Goal: Check status: Check status

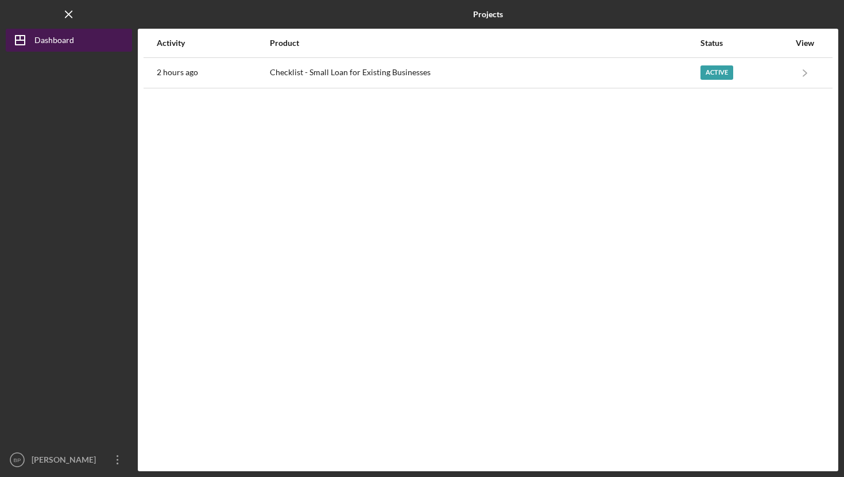
click at [23, 42] on icon "Icon/Dashboard" at bounding box center [20, 40] width 29 height 29
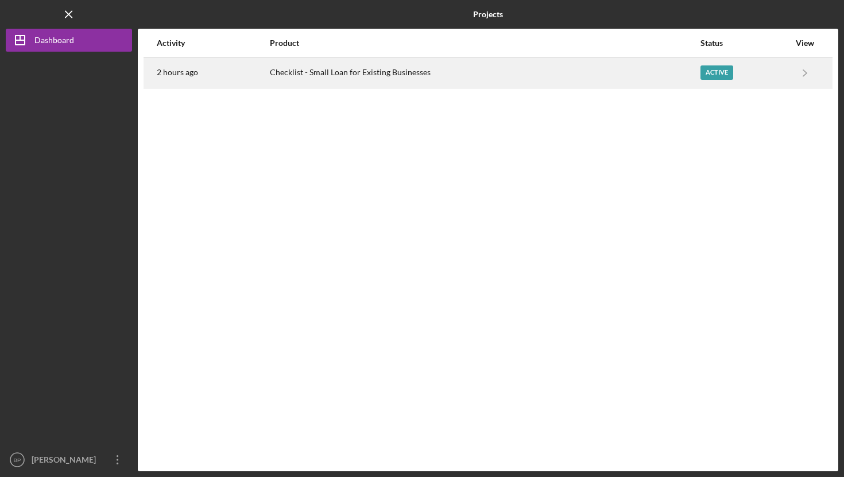
click at [324, 77] on div "Checklist - Small Loan for Existing Businesses" at bounding box center [485, 73] width 430 height 29
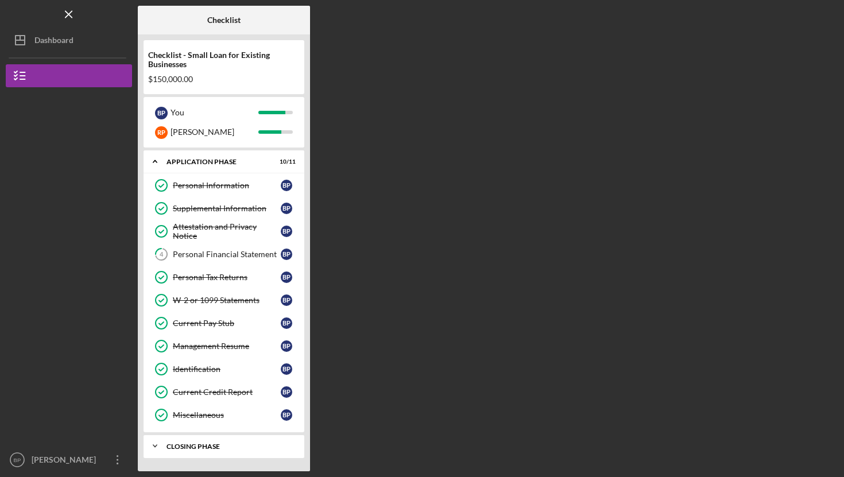
click at [210, 443] on div "Closing Phase" at bounding box center [228, 446] width 123 height 7
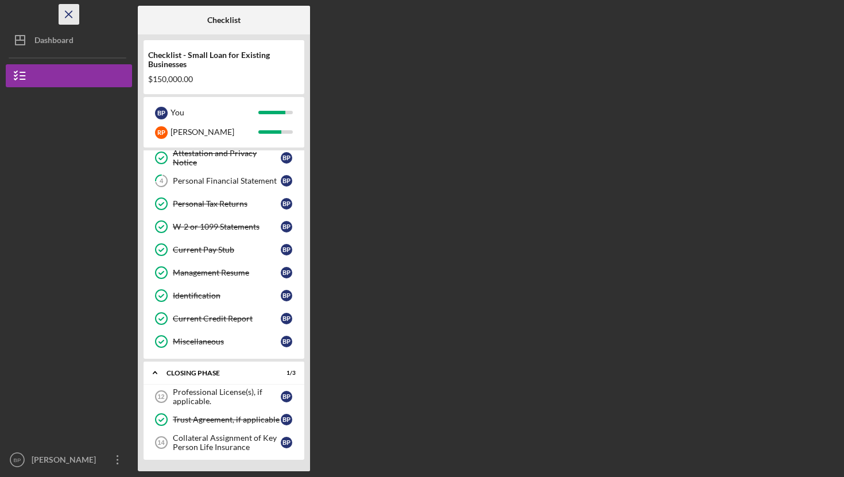
click at [71, 17] on line "button" at bounding box center [68, 14] width 6 height 6
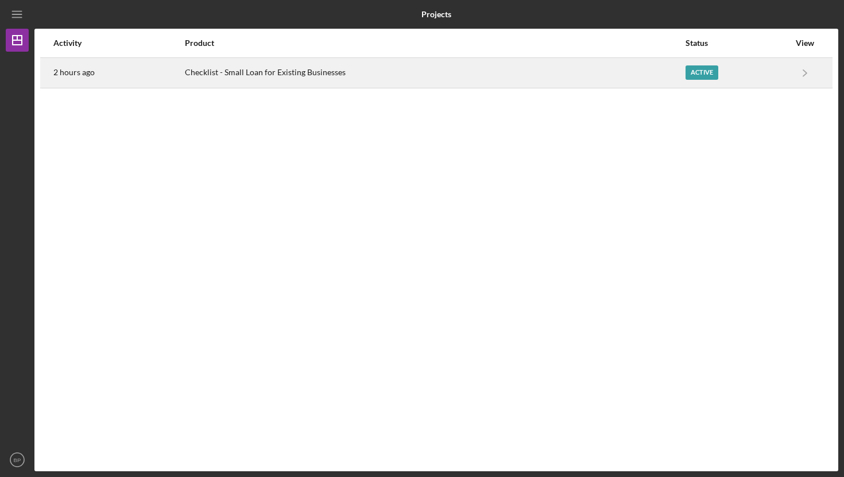
click at [276, 84] on div "Checklist - Small Loan for Existing Businesses" at bounding box center [435, 73] width 500 height 29
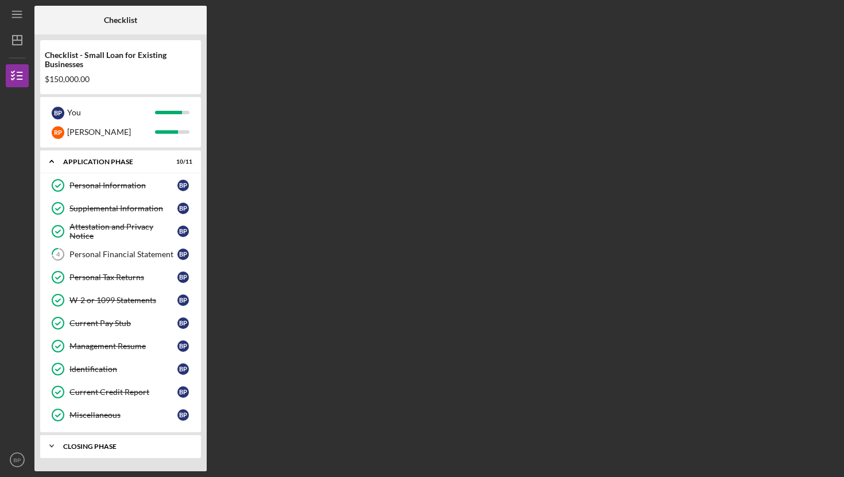
click at [113, 450] on div "Icon/Expander Closing Phase 1 / 3" at bounding box center [120, 446] width 161 height 23
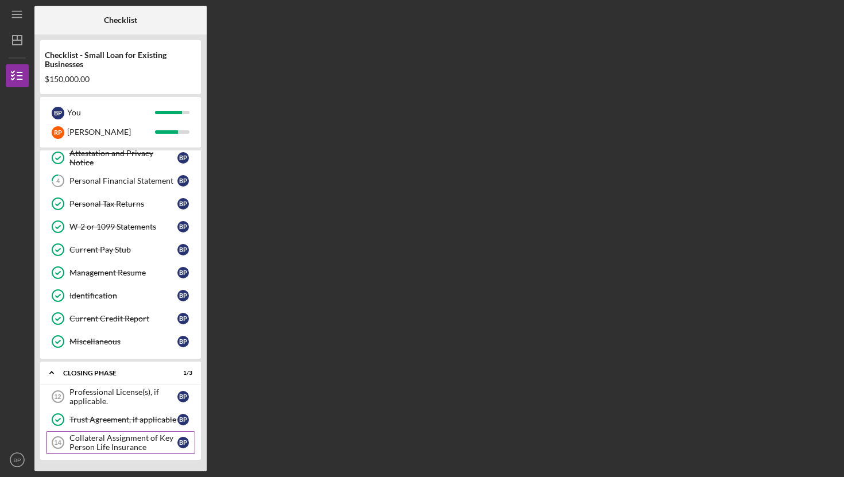
click at [127, 443] on div "Collateral Assignment of Key Person Life Insurance" at bounding box center [123, 443] width 108 height 18
